Goal: Obtain resource: Download file/media

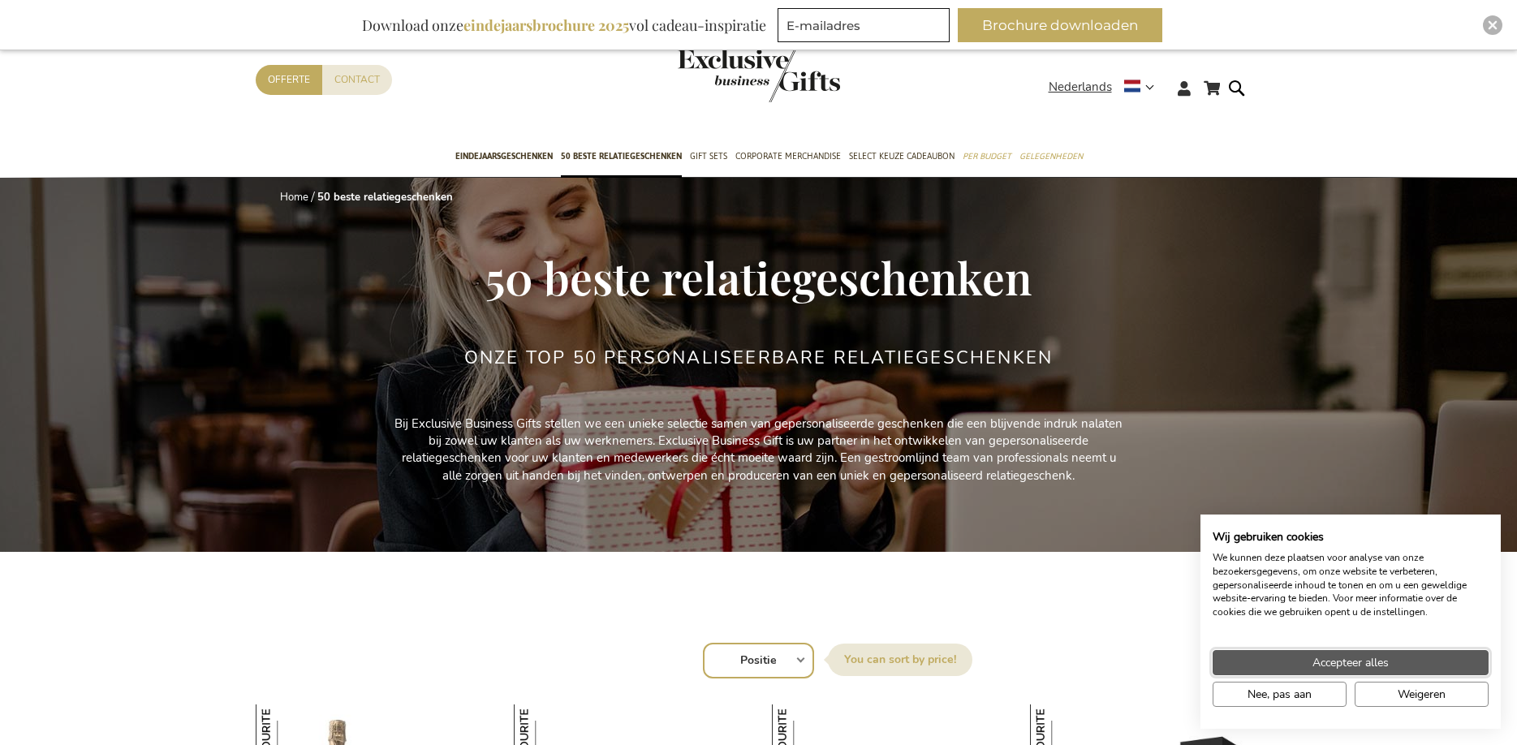
click at [1351, 657] on span "Accepteer alles" at bounding box center [1351, 662] width 76 height 17
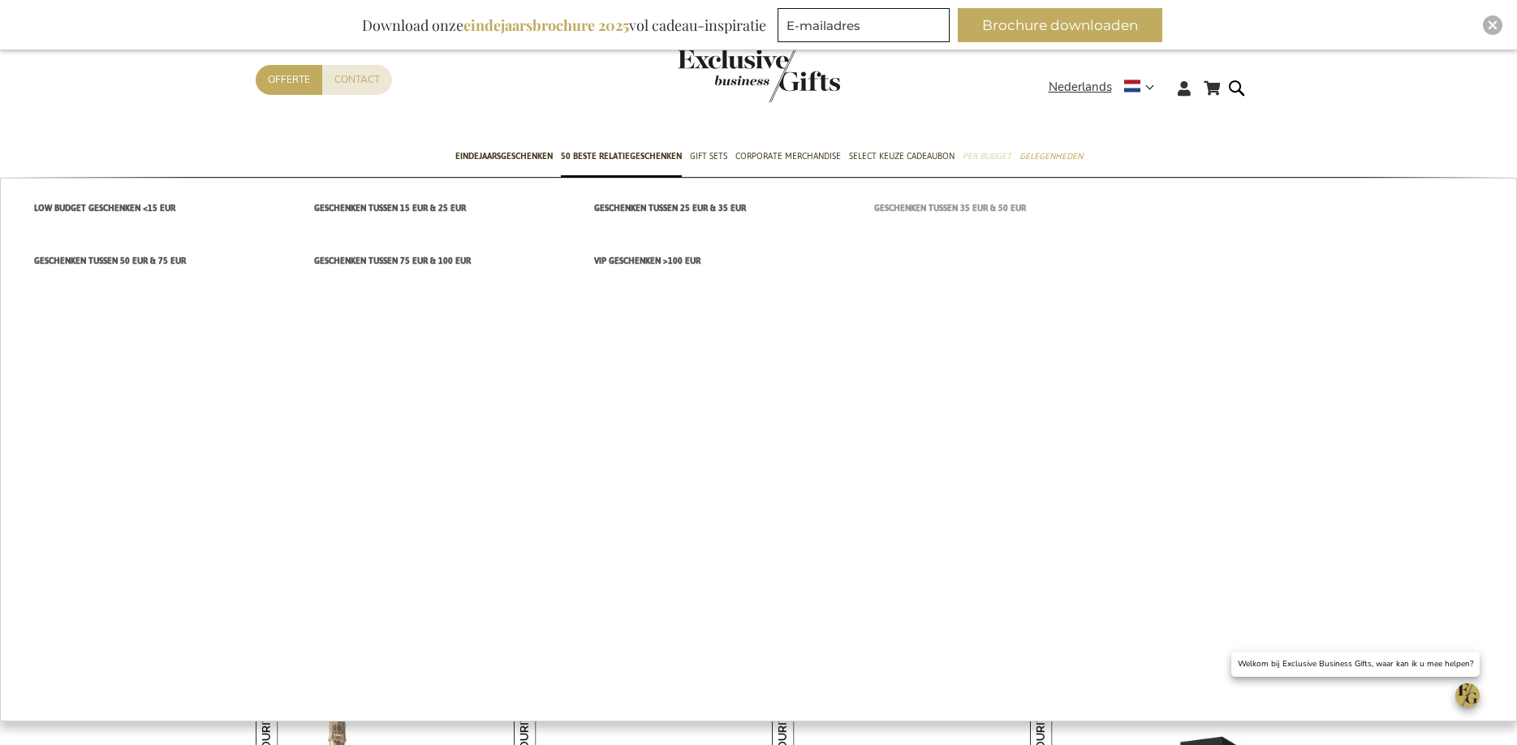
click at [946, 205] on span "Geschenken tussen 35 EUR & 50 EUR" at bounding box center [950, 208] width 152 height 17
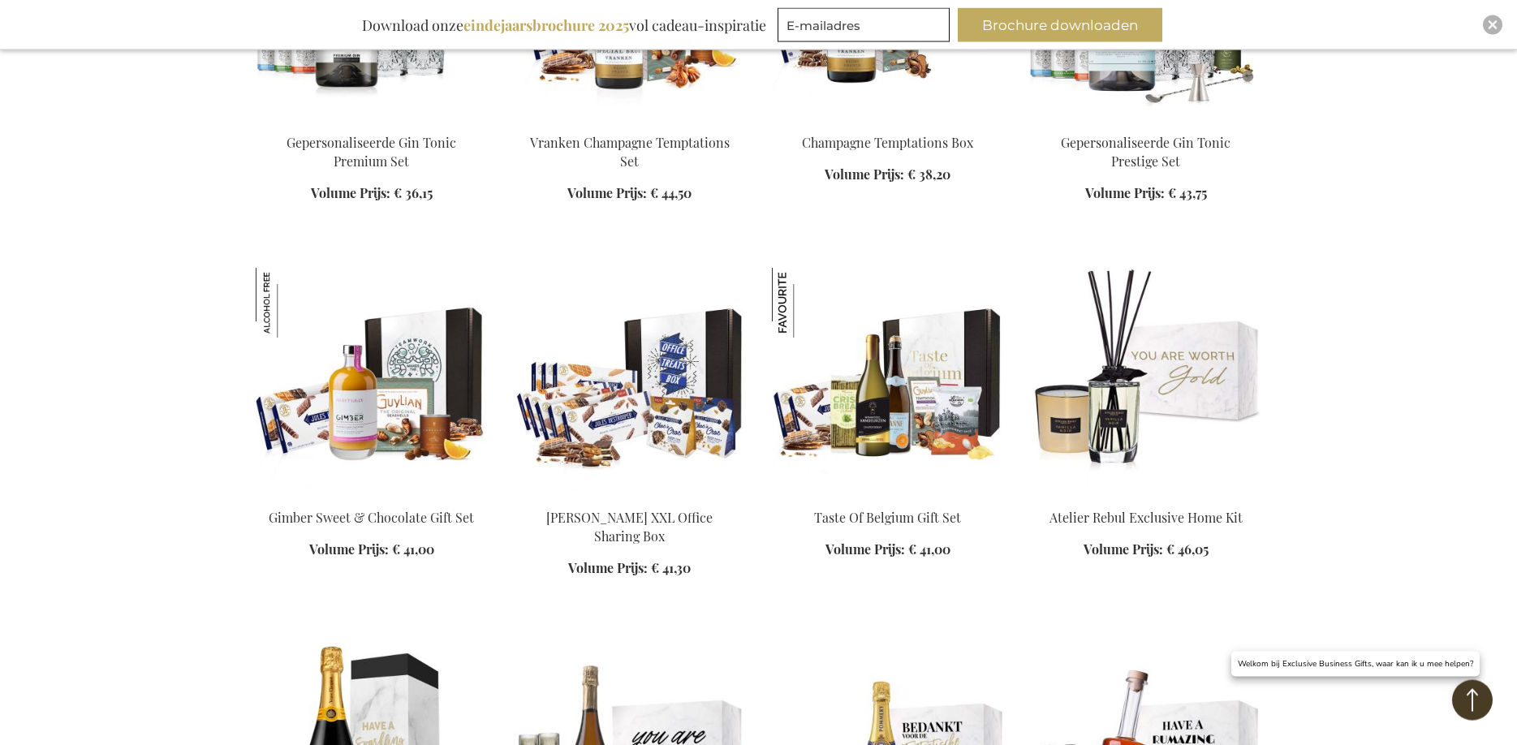
scroll to position [828, 0]
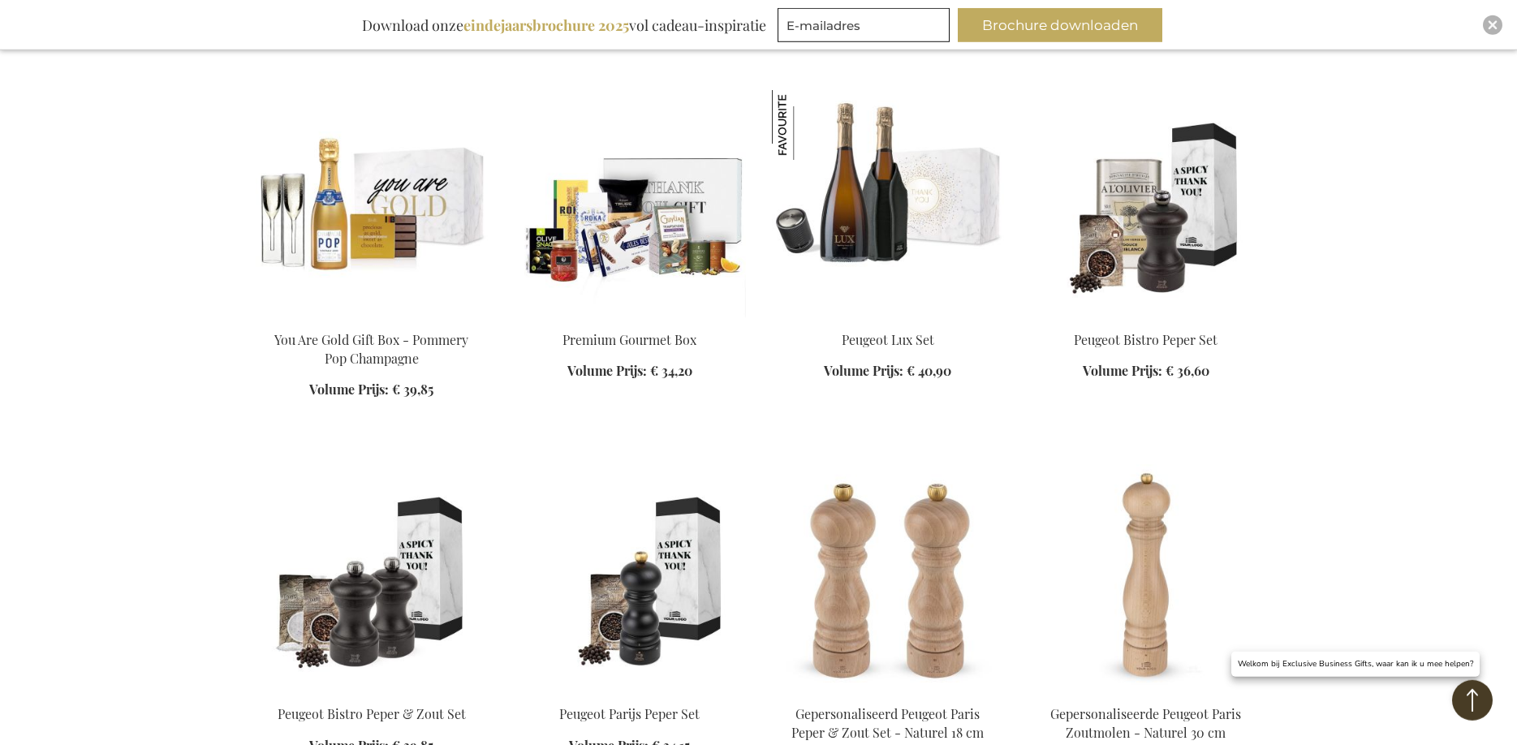
scroll to position [2567, 0]
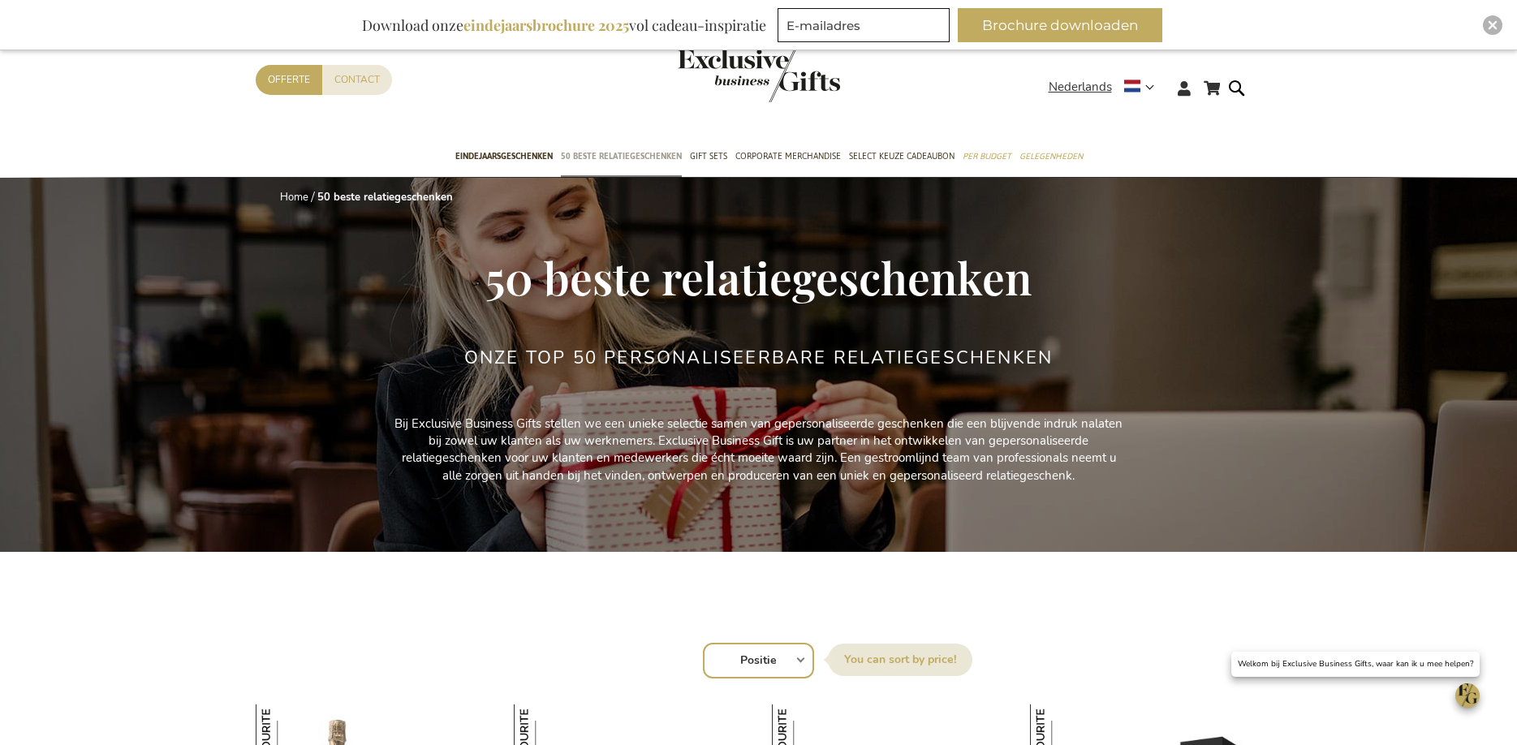
click at [602, 153] on span "50 beste relatiegeschenken" at bounding box center [621, 156] width 121 height 17
click at [507, 153] on span "Eindejaarsgeschenken" at bounding box center [503, 156] width 97 height 17
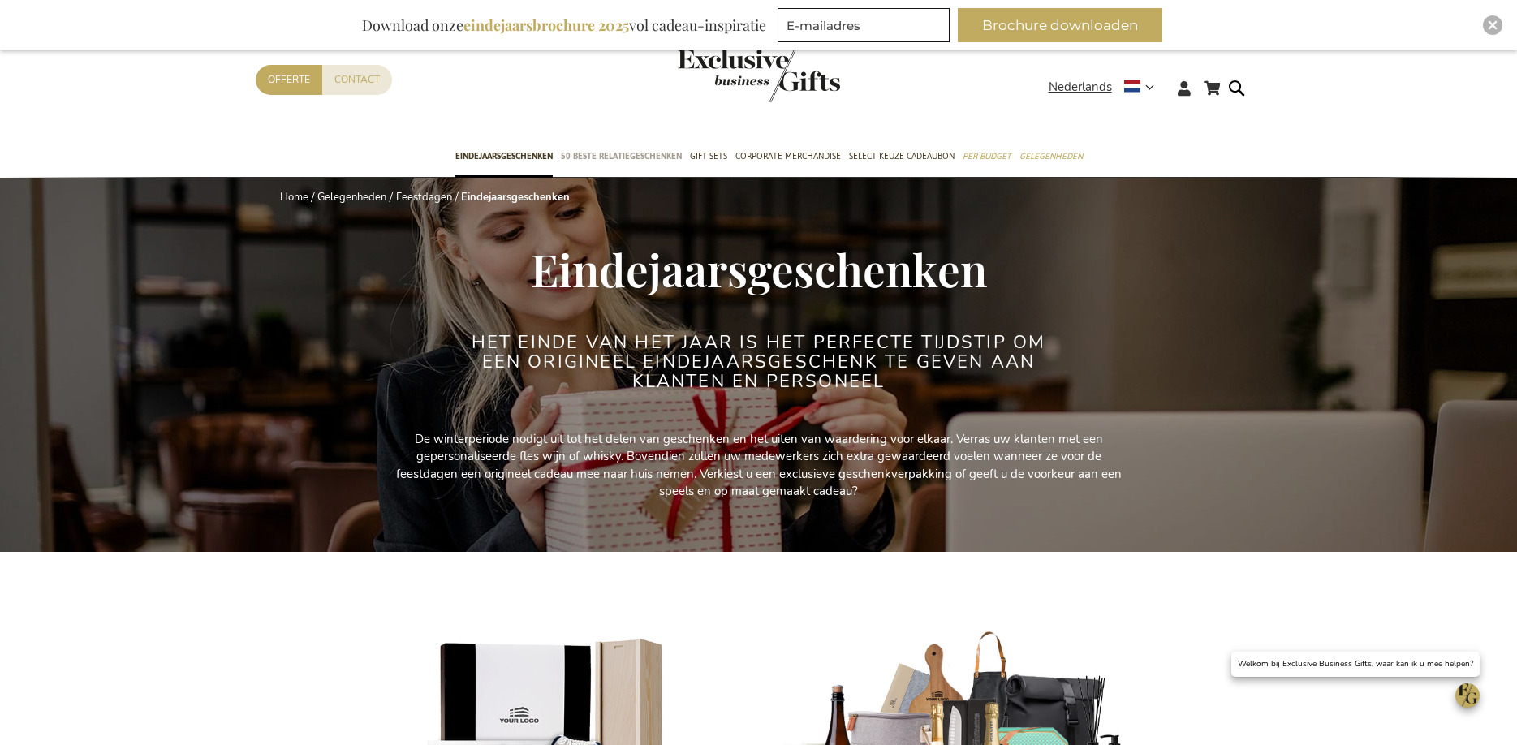
click at [625, 154] on span "50 beste relatiegeschenken" at bounding box center [621, 156] width 121 height 17
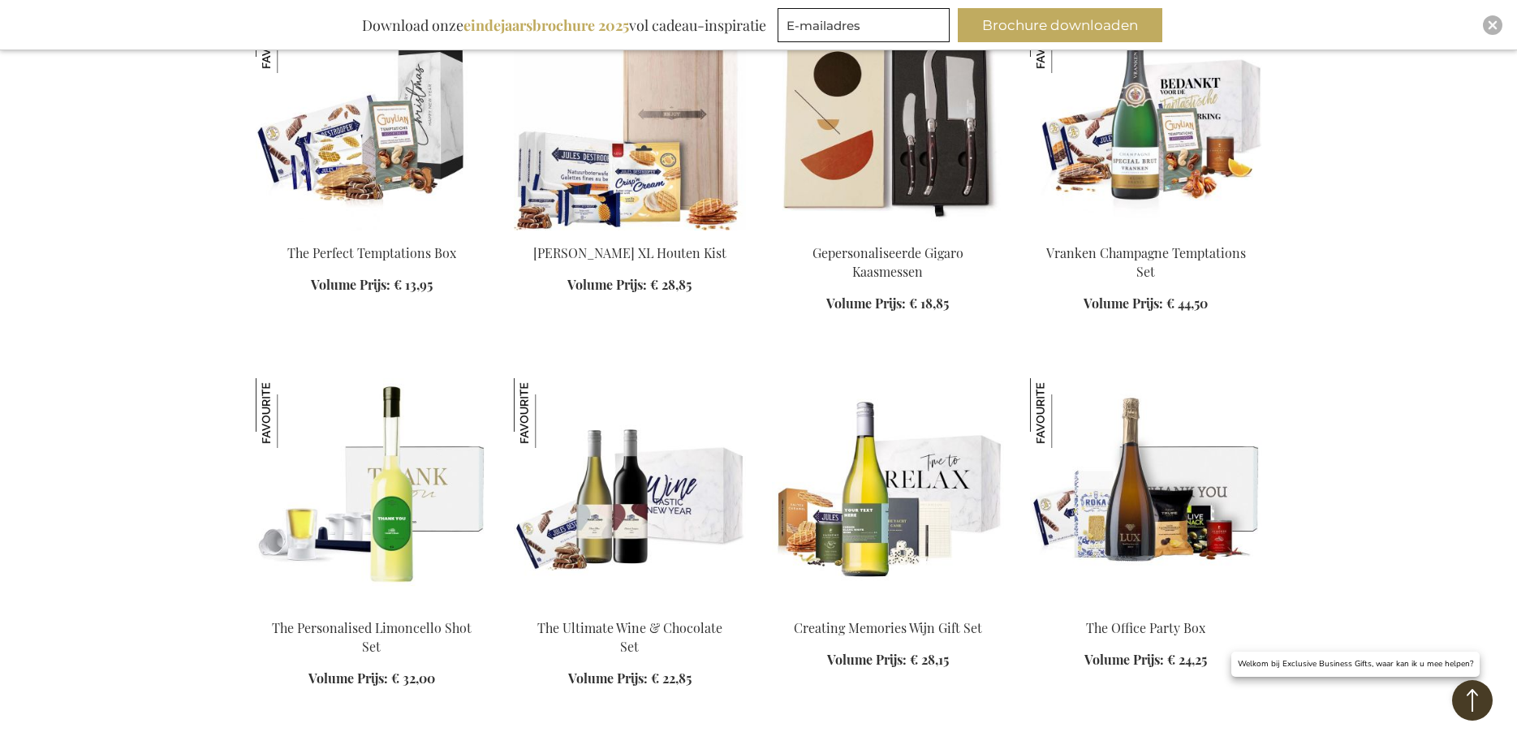
scroll to position [994, 0]
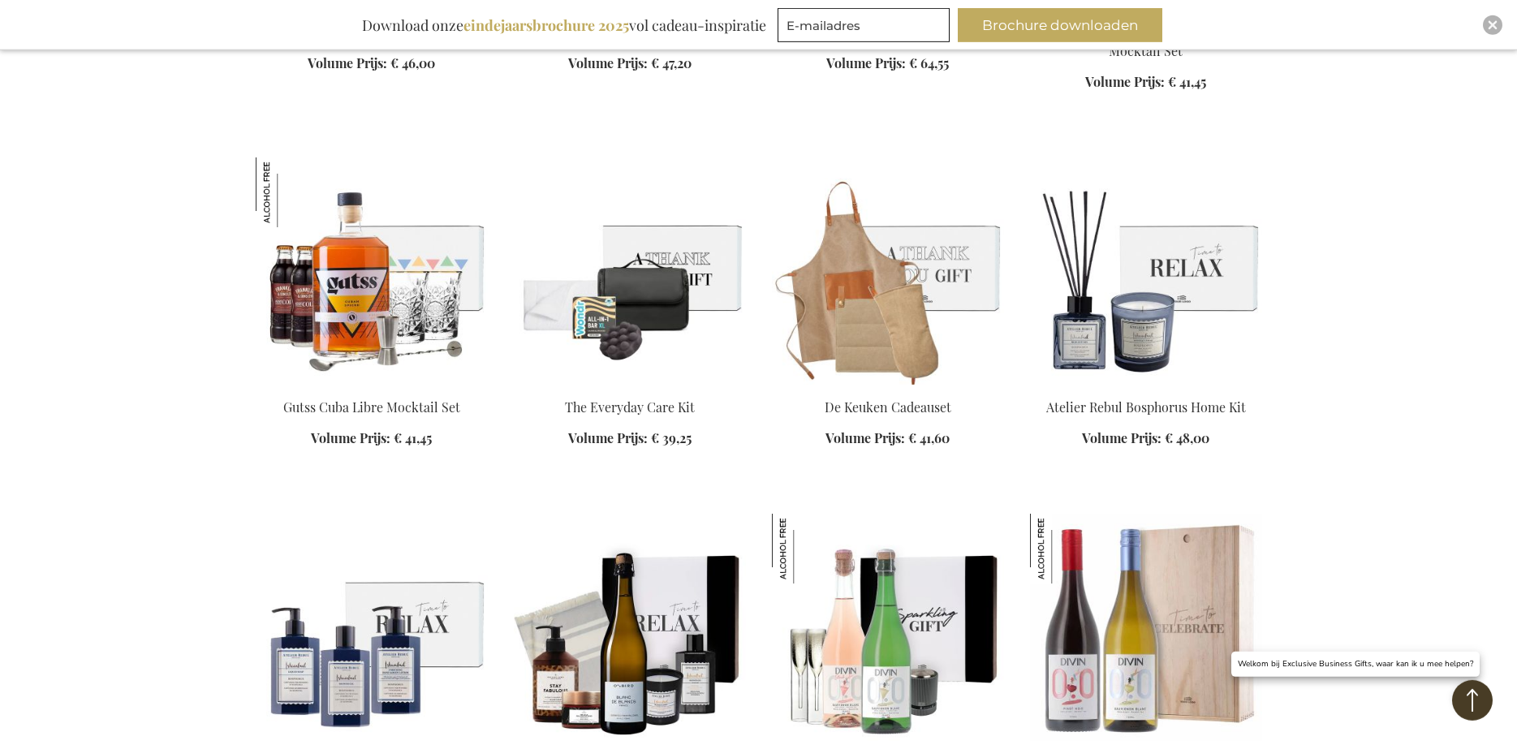
scroll to position [4306, 0]
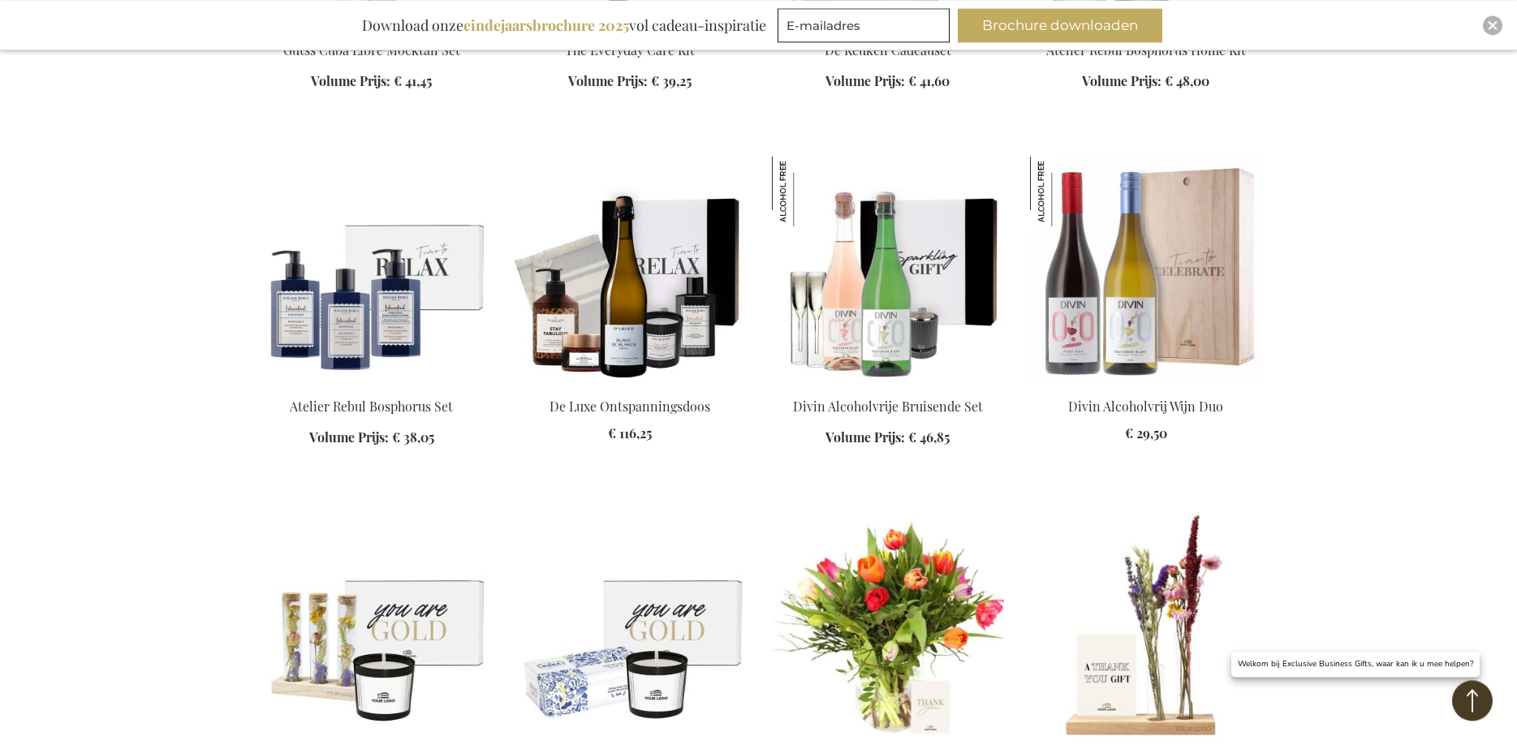
scroll to position [4720, 0]
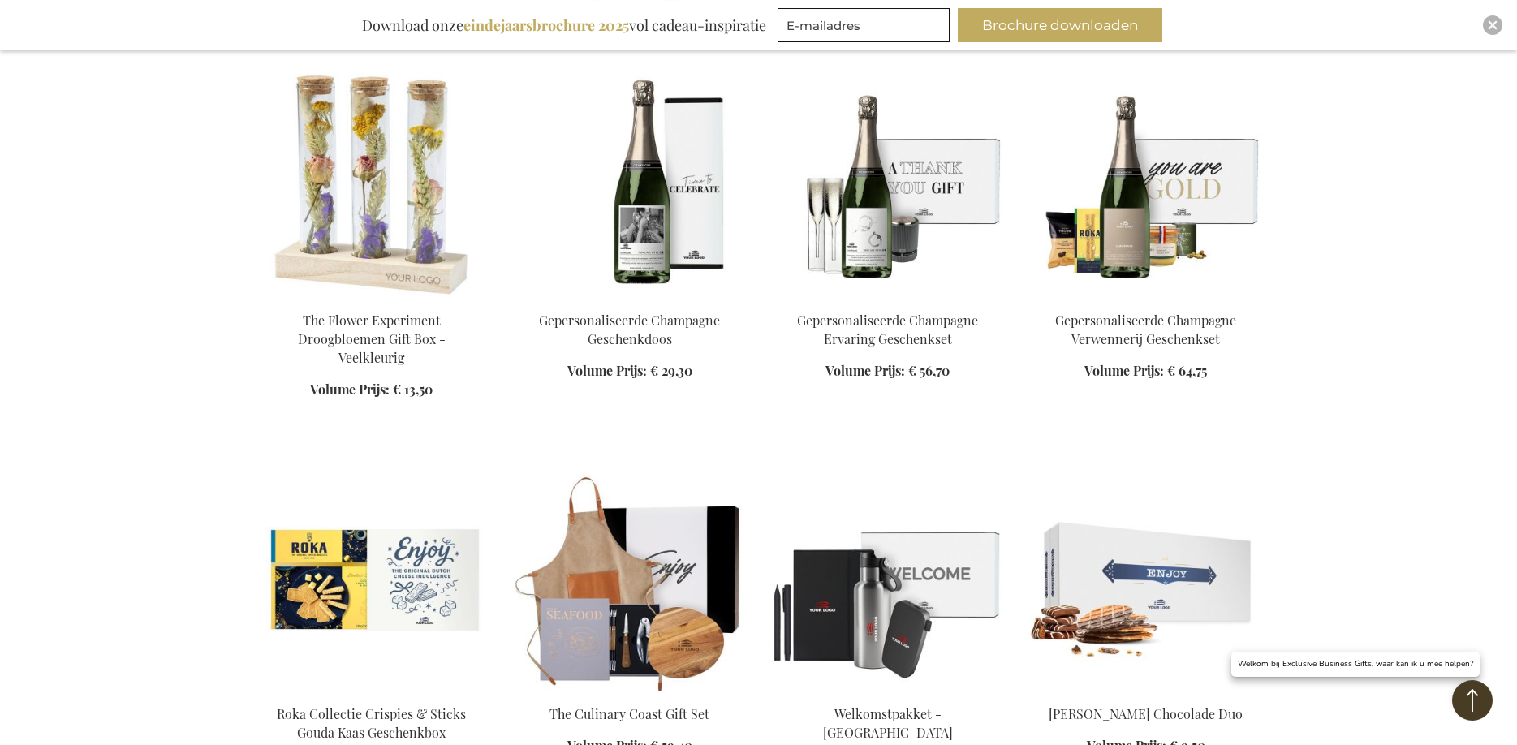
scroll to position [5714, 0]
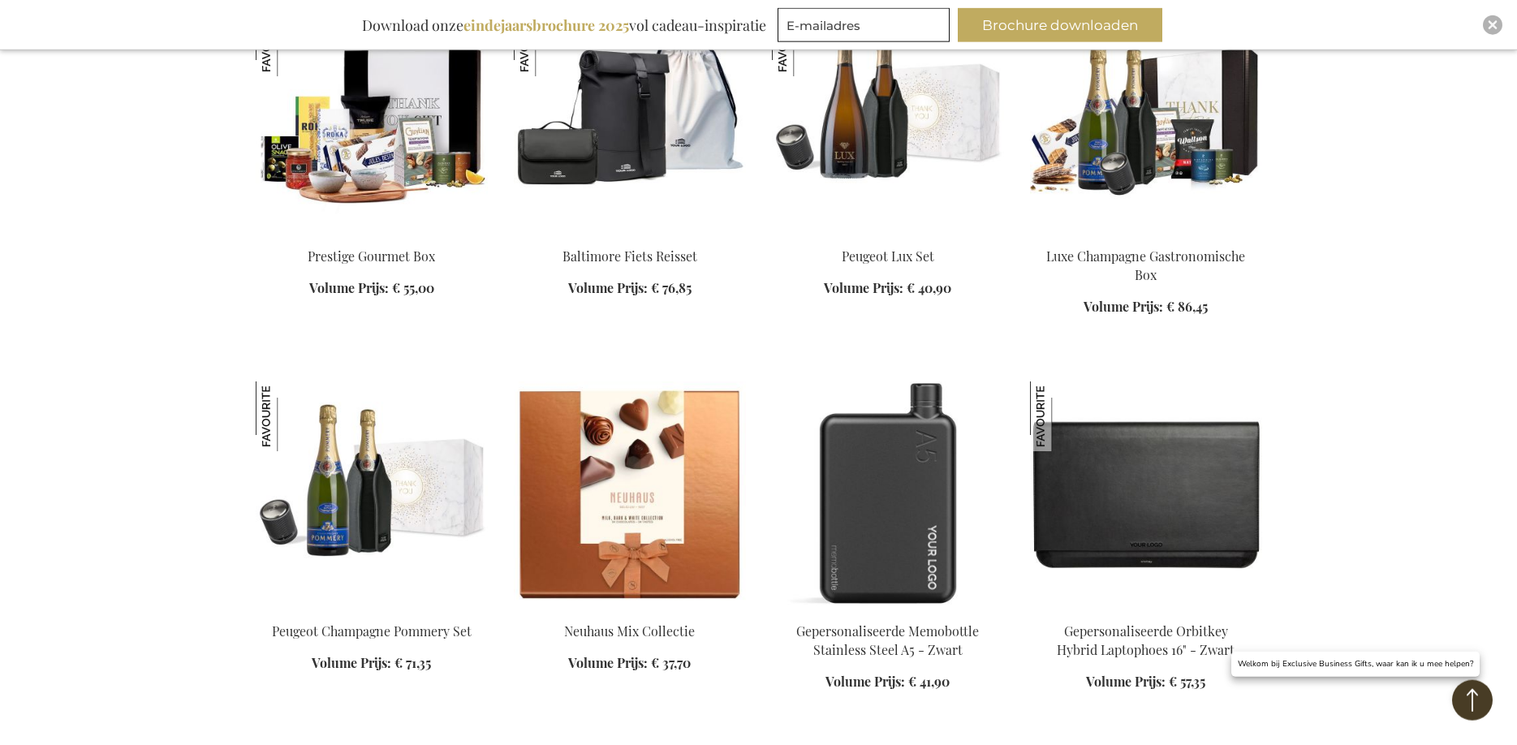
scroll to position [7867, 0]
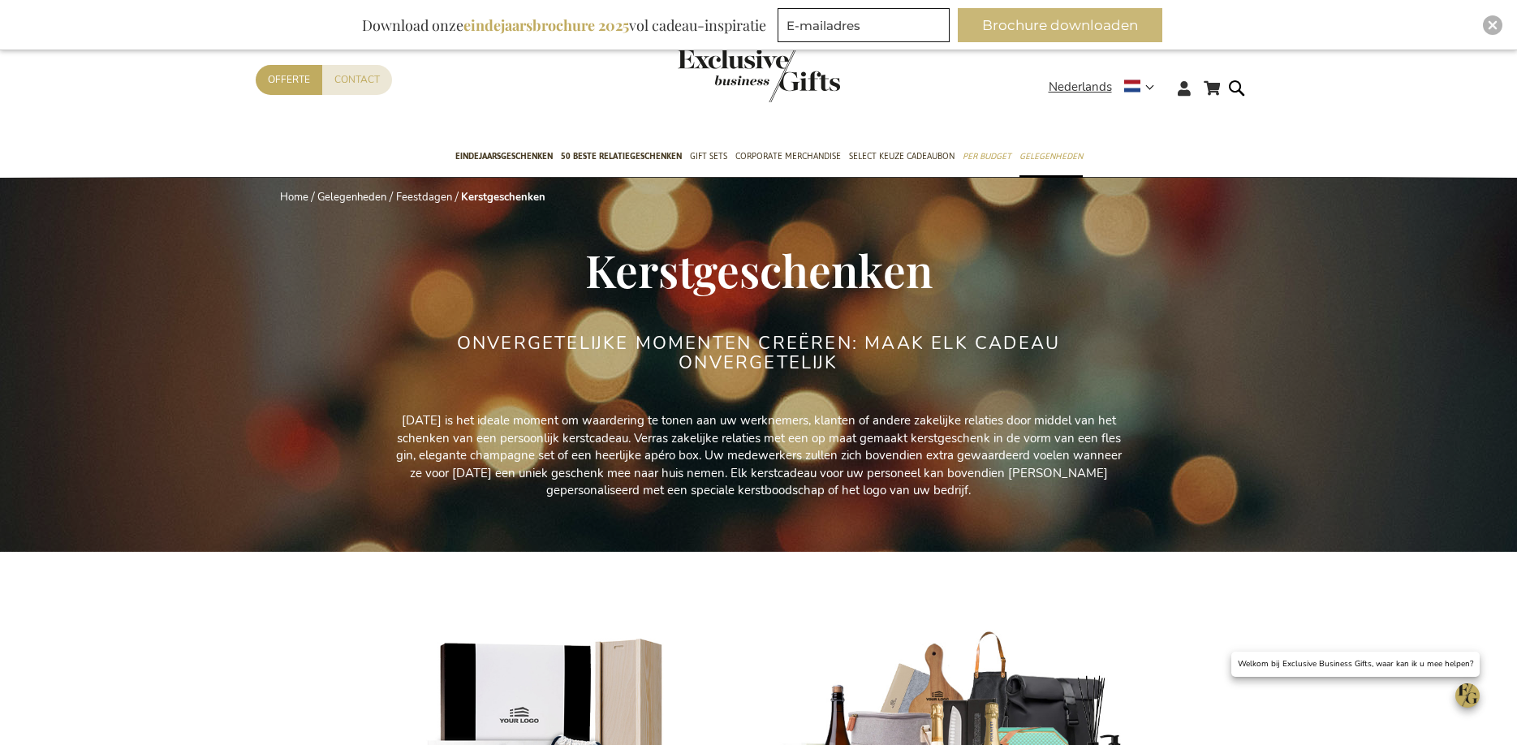
click at [1046, 26] on button "Brochure downloaden" at bounding box center [1060, 25] width 205 height 34
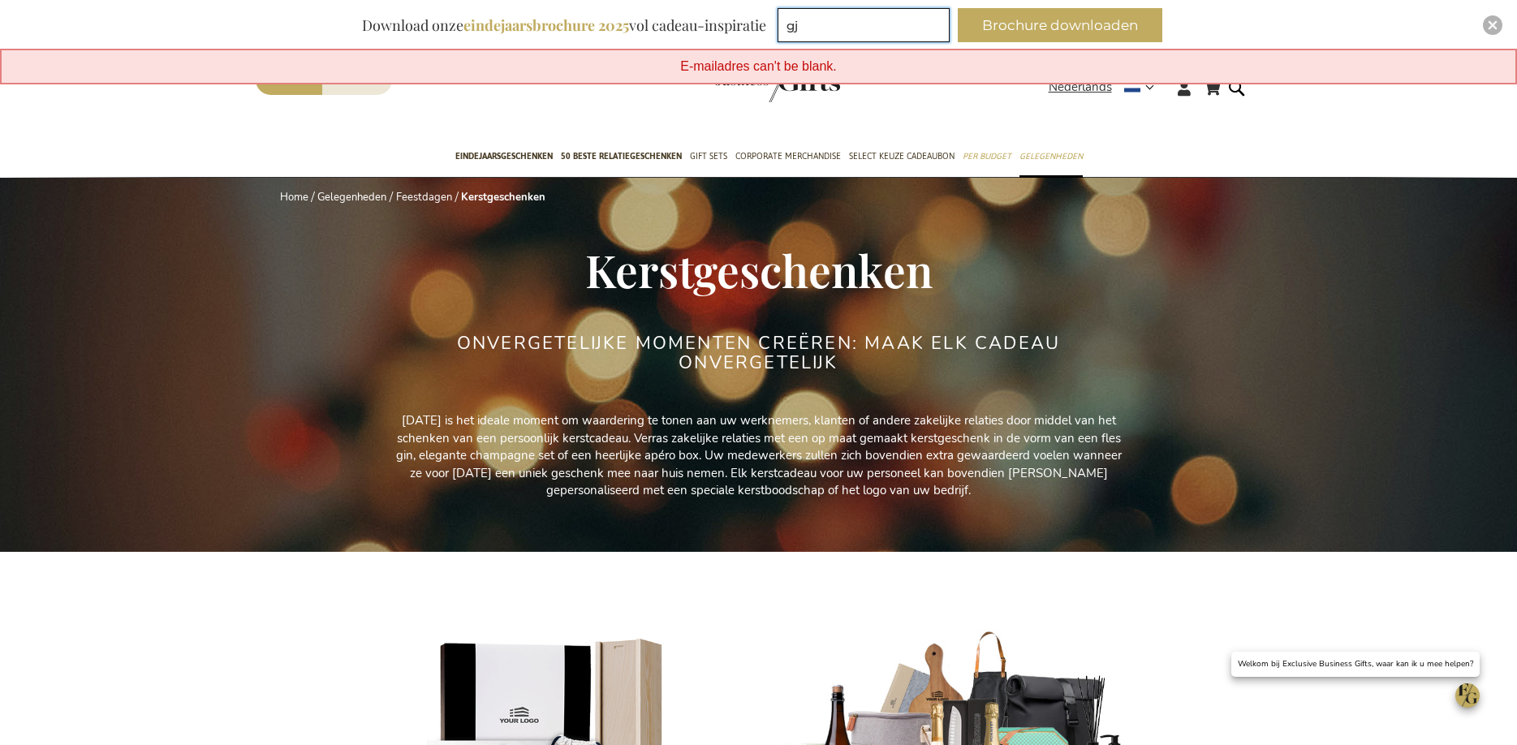
type input "g"
type input "sales@qualitytint.nl"
click at [1077, 24] on button "Brochure downloaden" at bounding box center [1060, 25] width 205 height 34
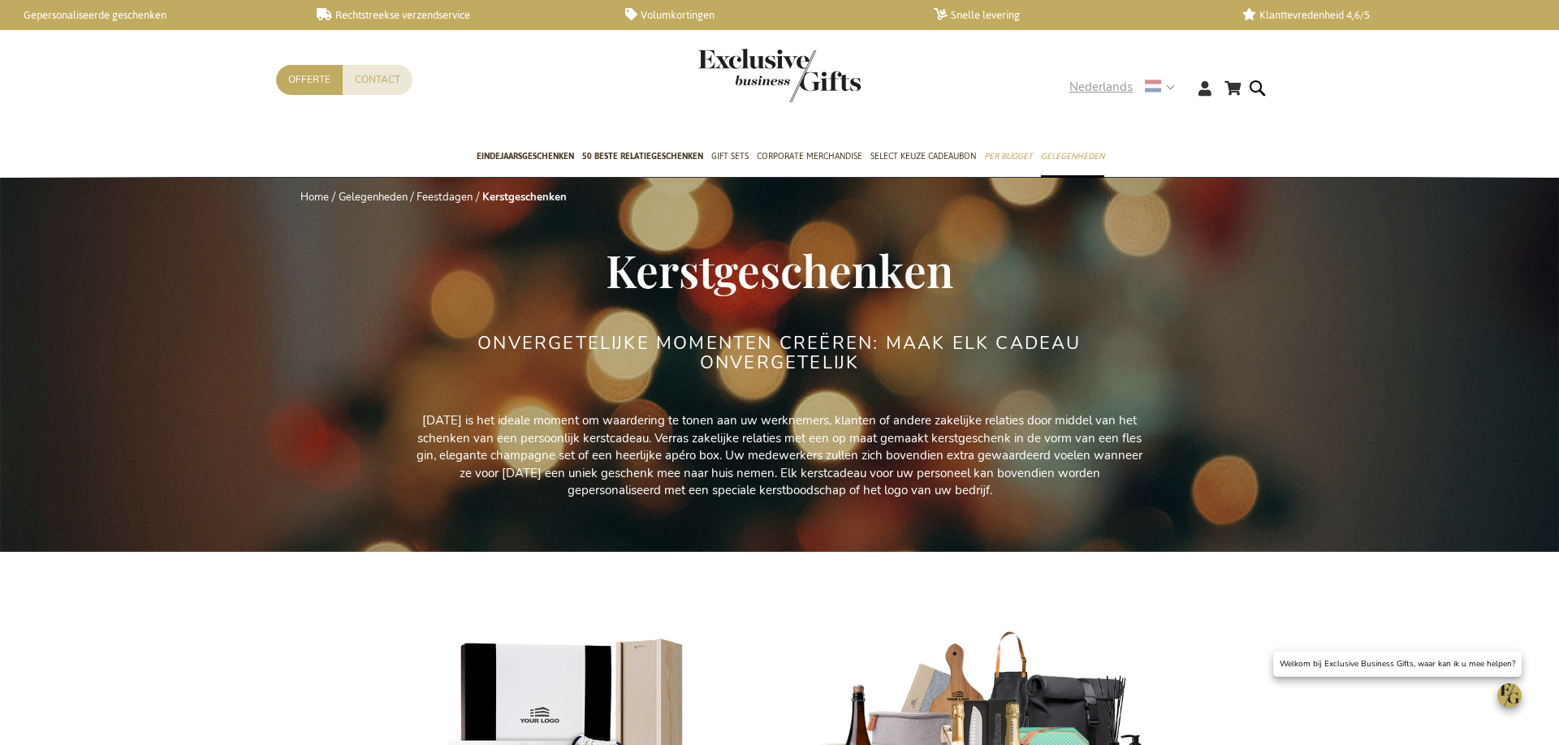
click at [1100, 84] on span "Nederlands" at bounding box center [1100, 87] width 63 height 19
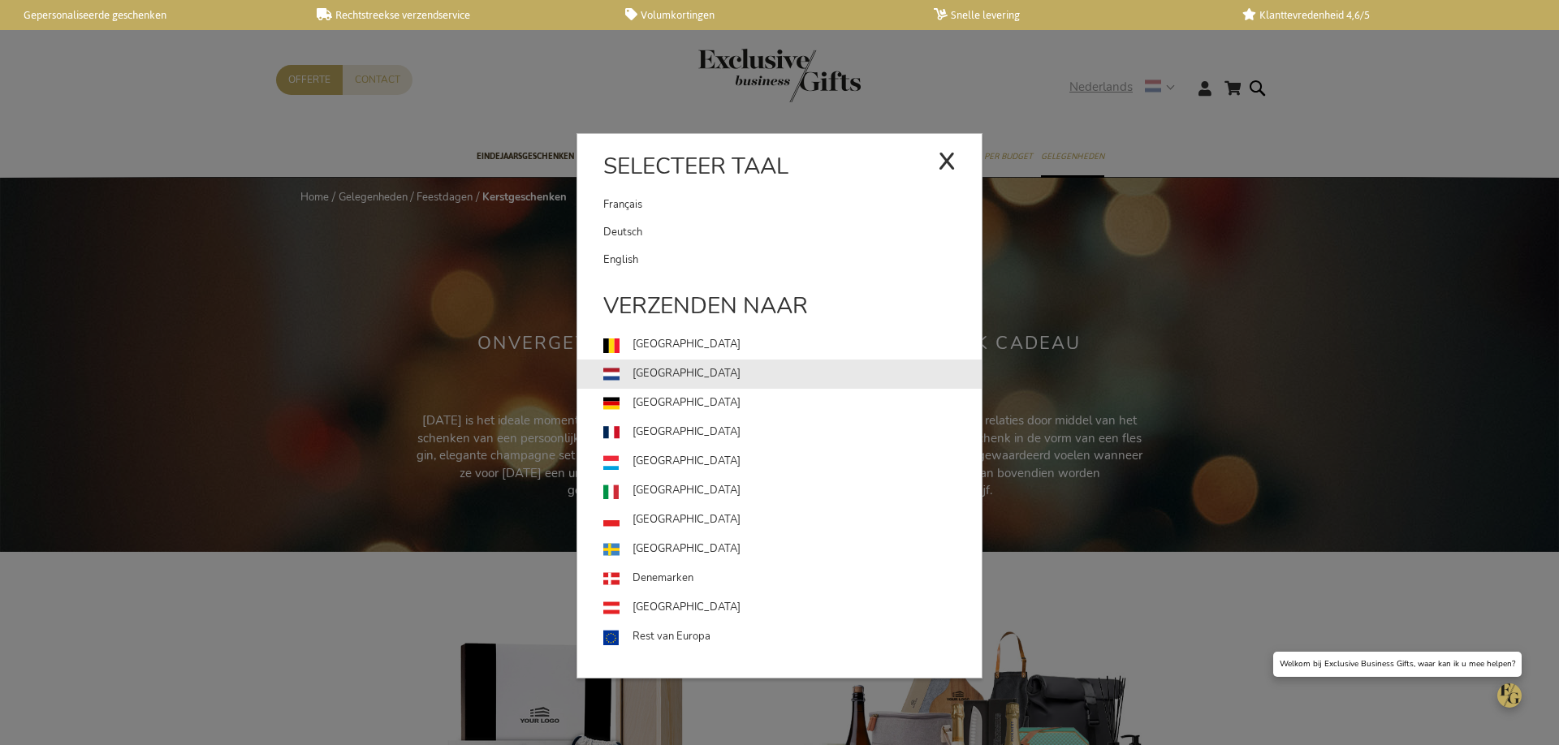
click at [657, 372] on link "[GEOGRAPHIC_DATA]" at bounding box center [792, 374] width 378 height 29
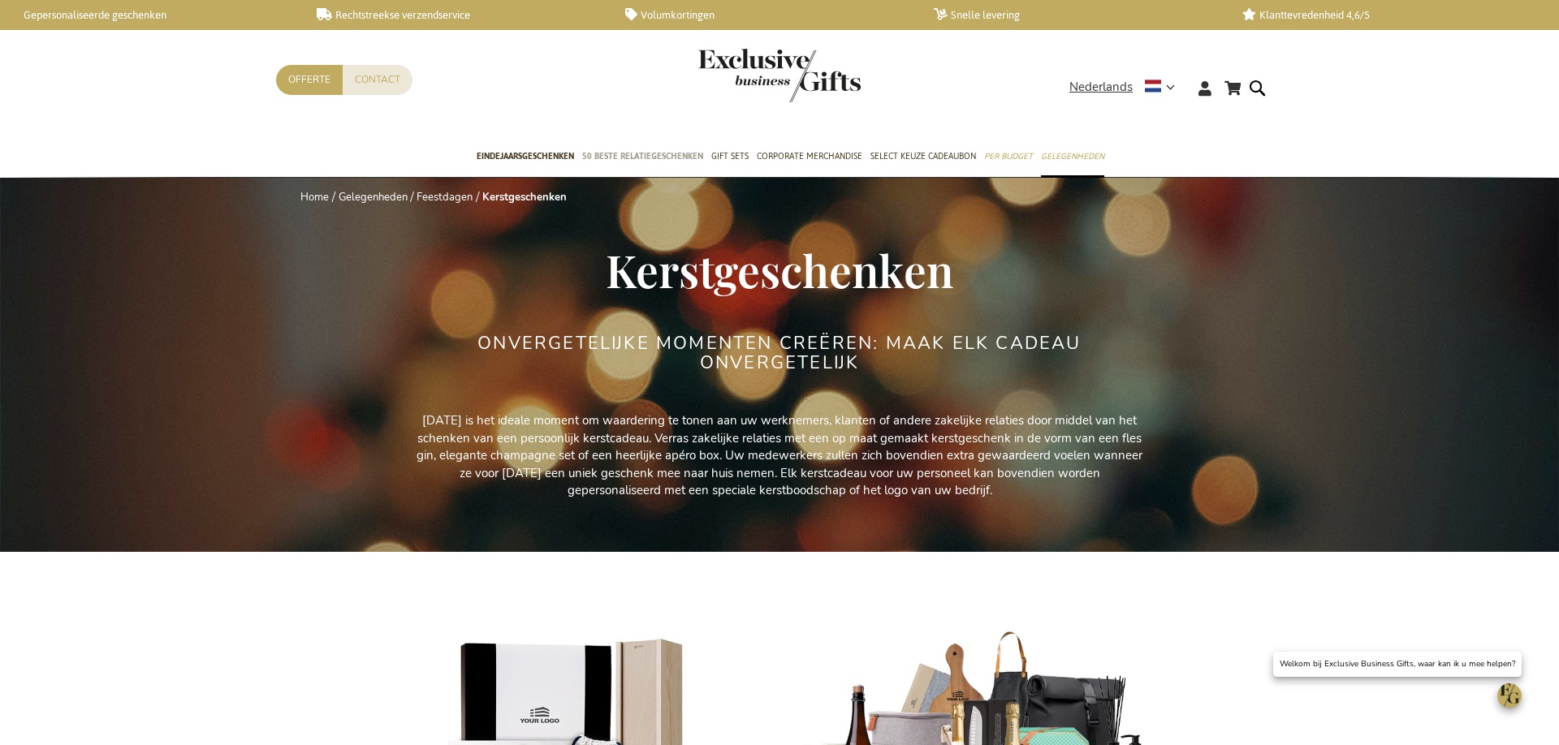
click at [638, 155] on span "50 beste relatiegeschenken" at bounding box center [642, 156] width 121 height 17
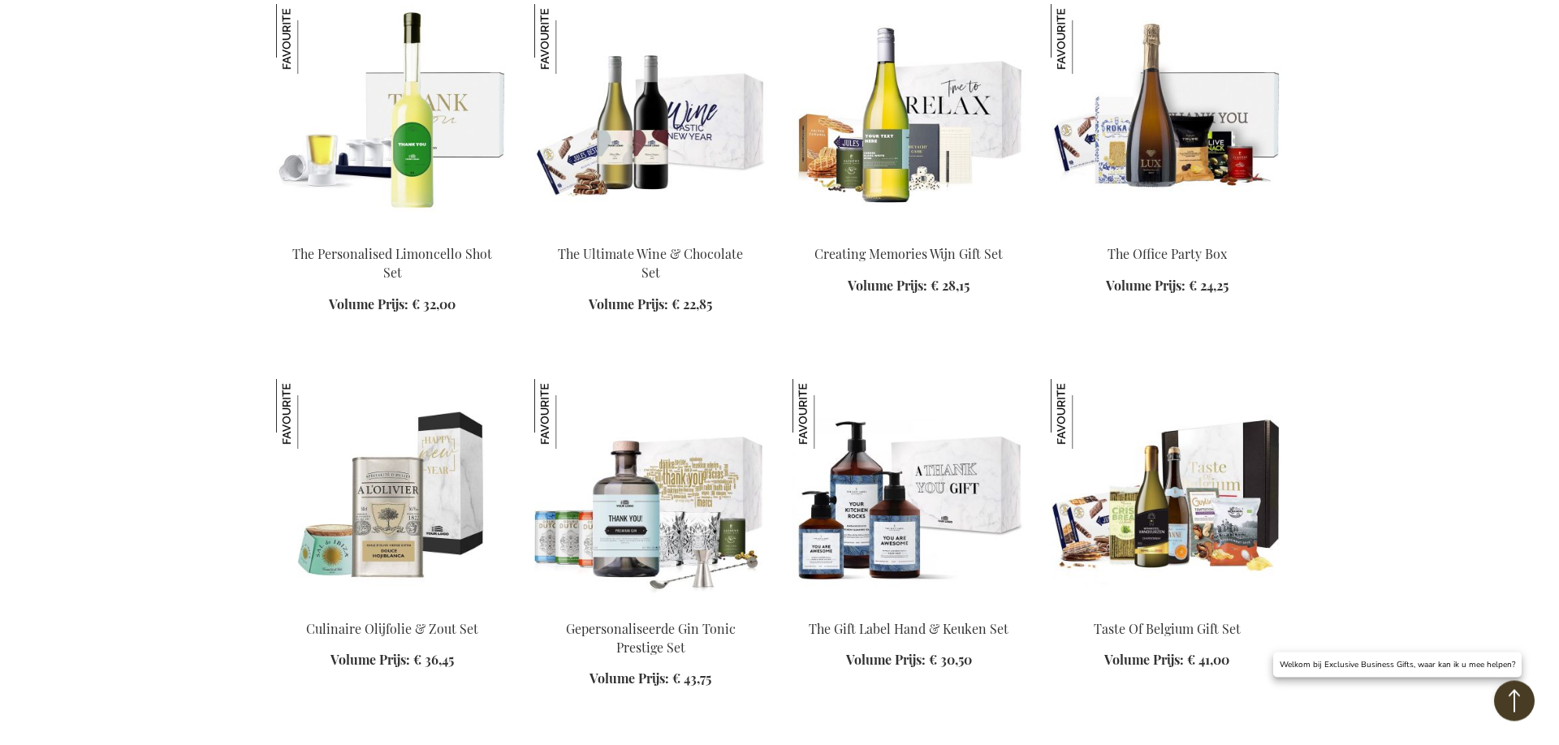
scroll to position [1573, 0]
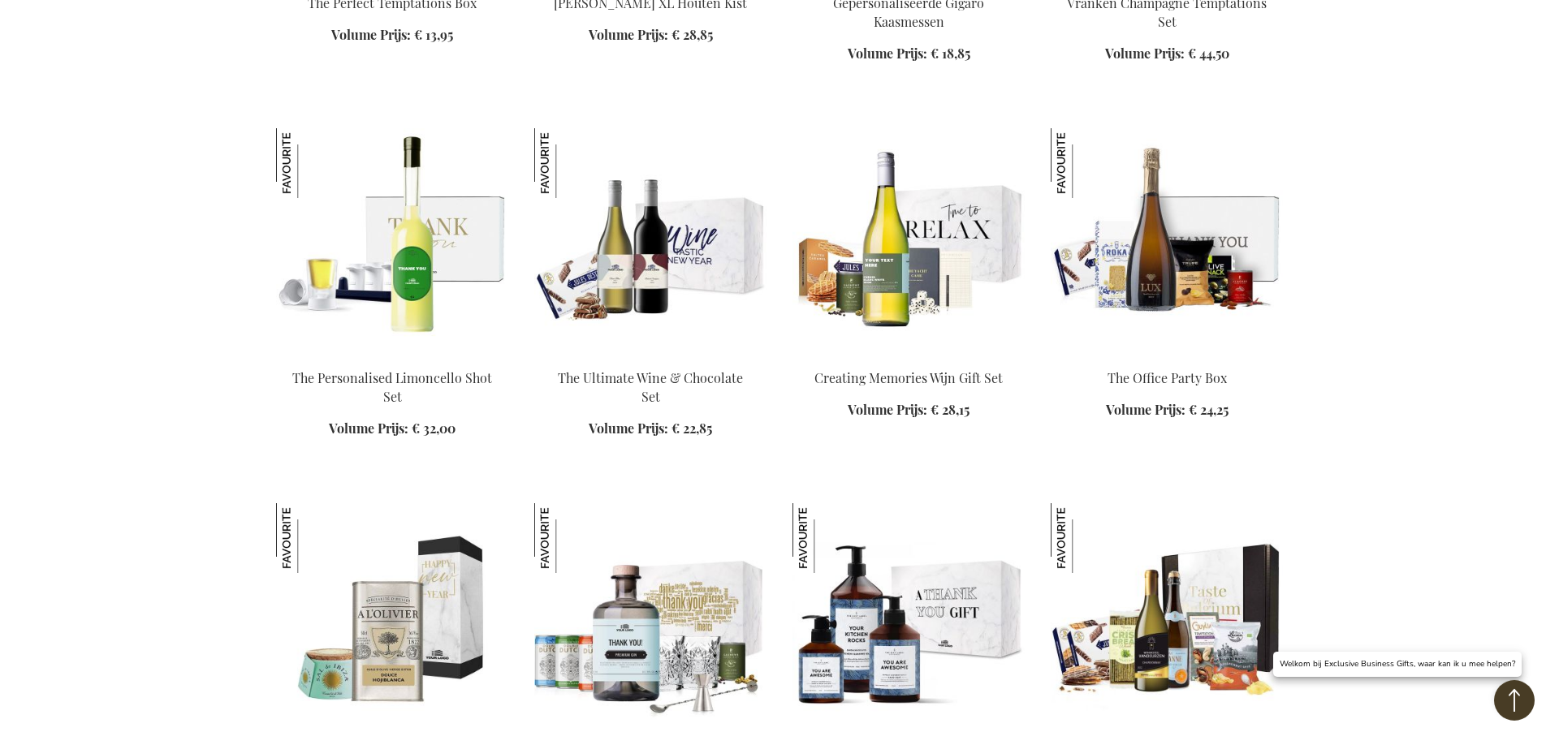
scroll to position [1325, 0]
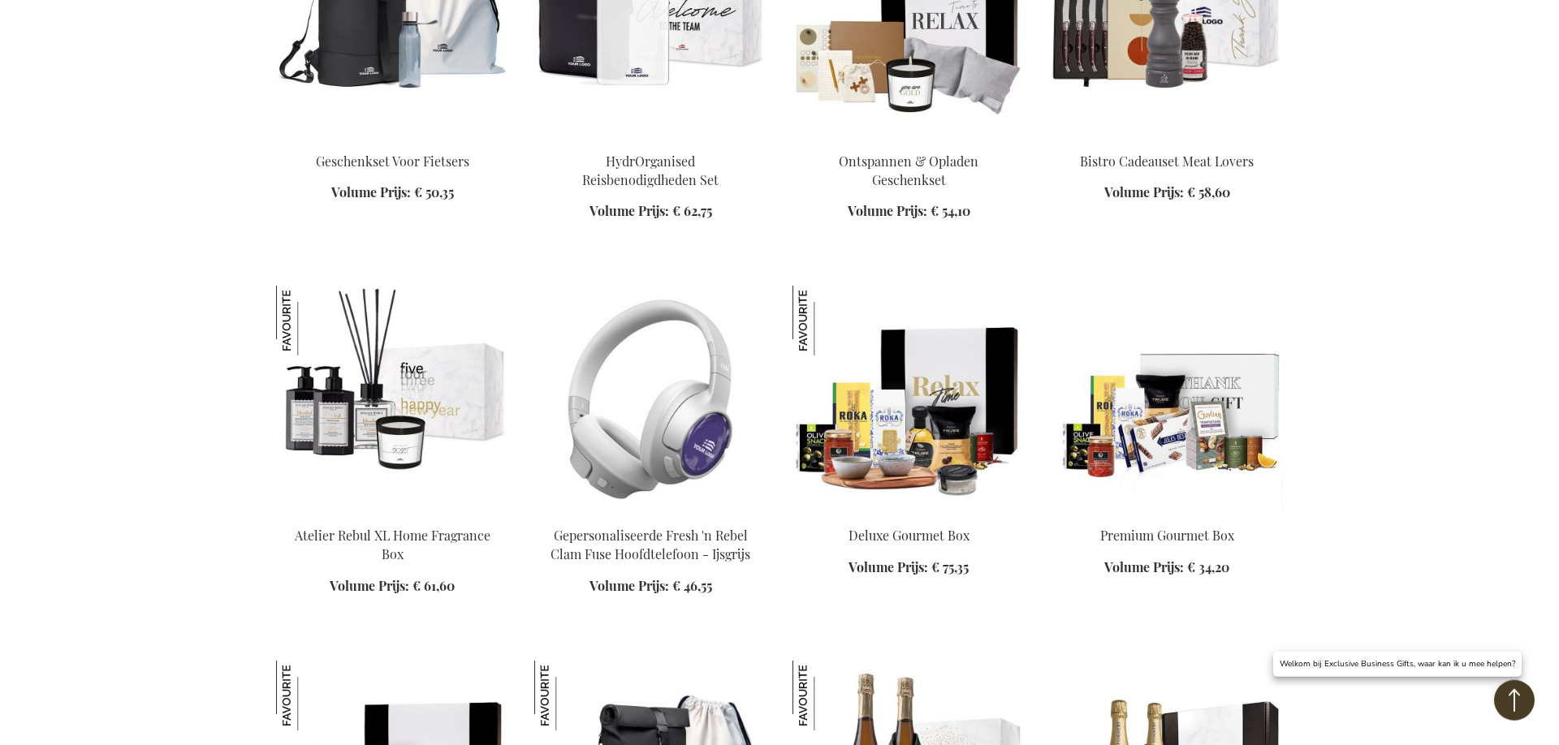
scroll to position [7288, 0]
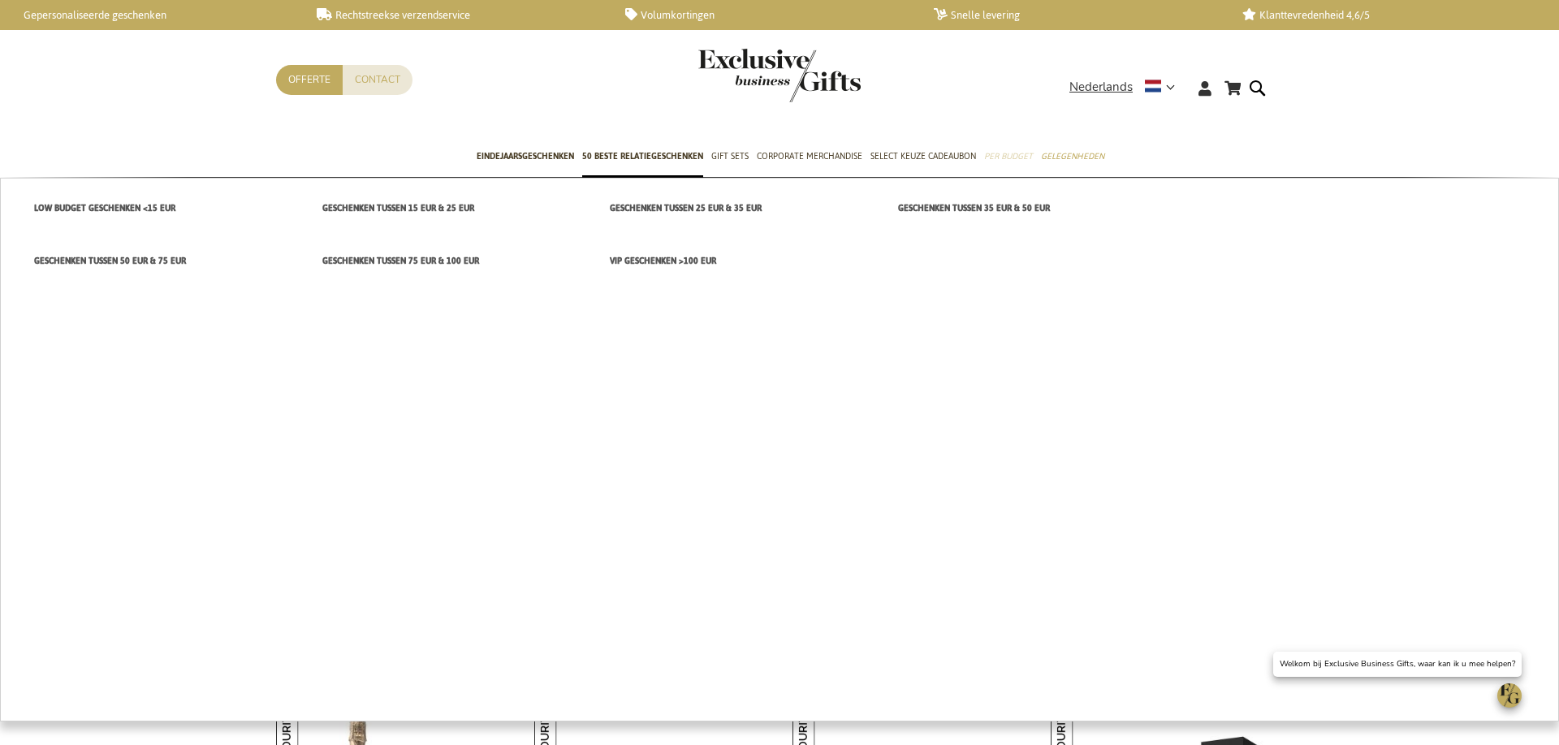
click at [1011, 154] on span "Per Budget" at bounding box center [1008, 156] width 49 height 17
